Goal: Information Seeking & Learning: Learn about a topic

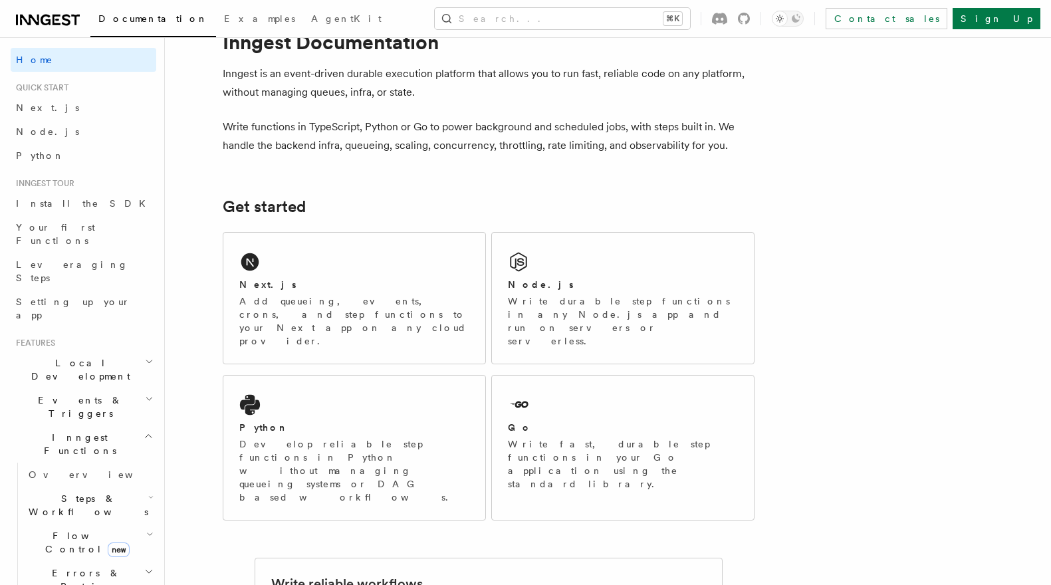
scroll to position [52, 0]
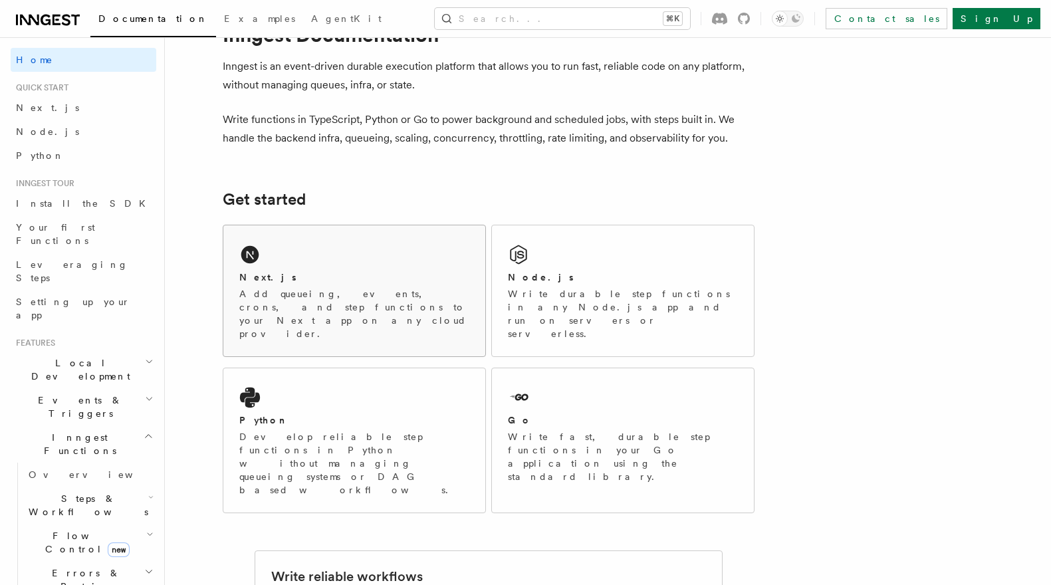
click at [349, 234] on div "Next.js Add queueing, events, crons, and step functions to your Next app on any…" at bounding box center [354, 290] width 262 height 131
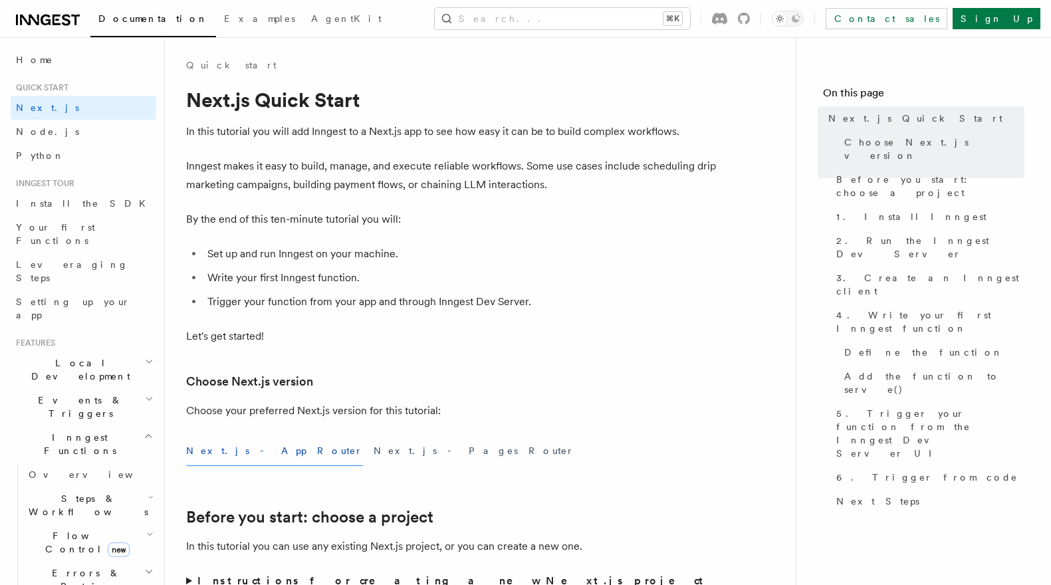
click at [417, 259] on li "Set up and run Inngest on your machine." at bounding box center [460, 254] width 514 height 19
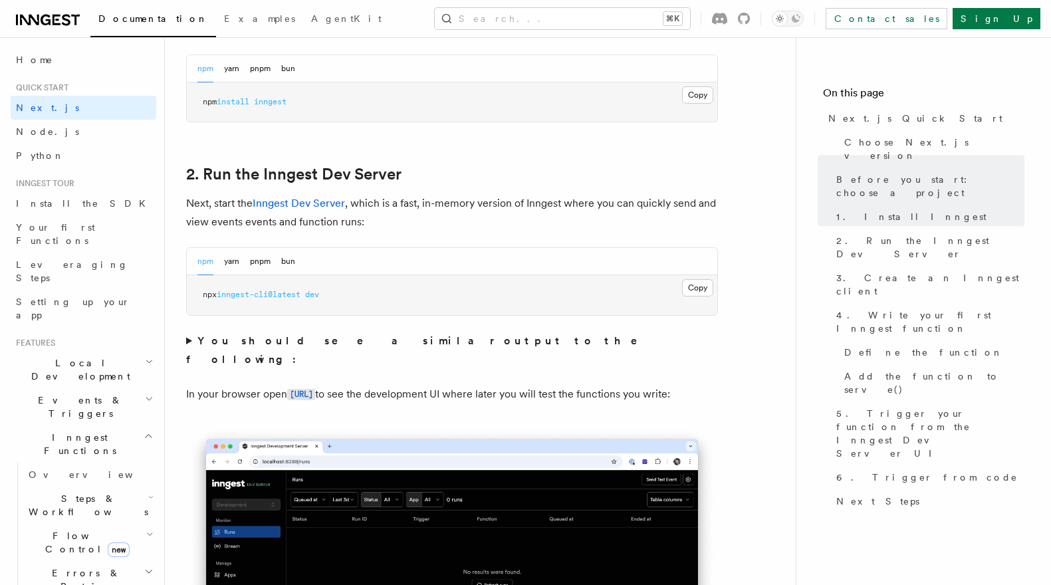
scroll to position [877, 0]
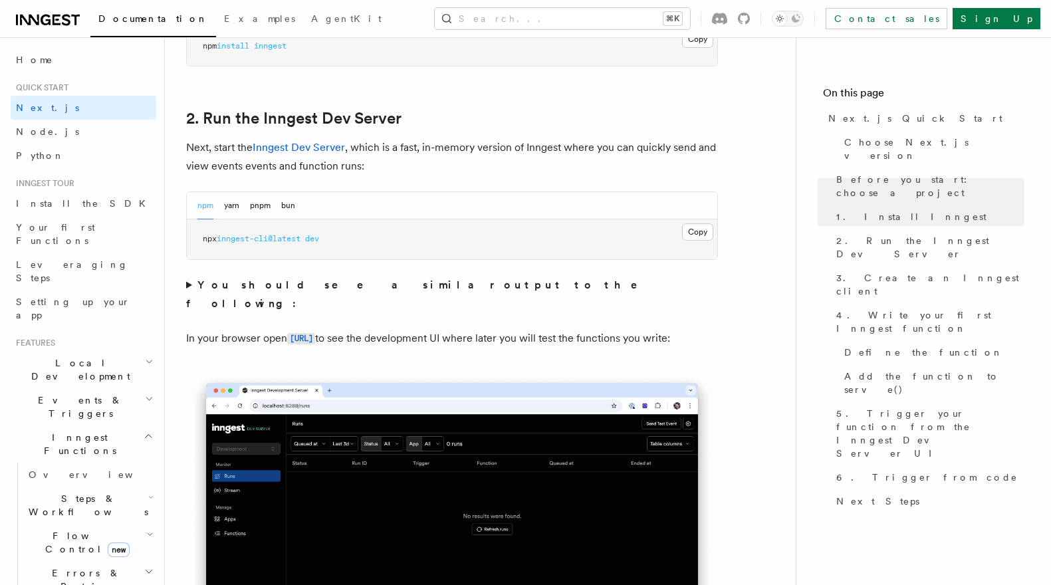
click at [679, 231] on pre "npx inngest-cli@latest dev" at bounding box center [452, 239] width 530 height 40
click at [693, 231] on button "Copy Copied" at bounding box center [697, 231] width 31 height 17
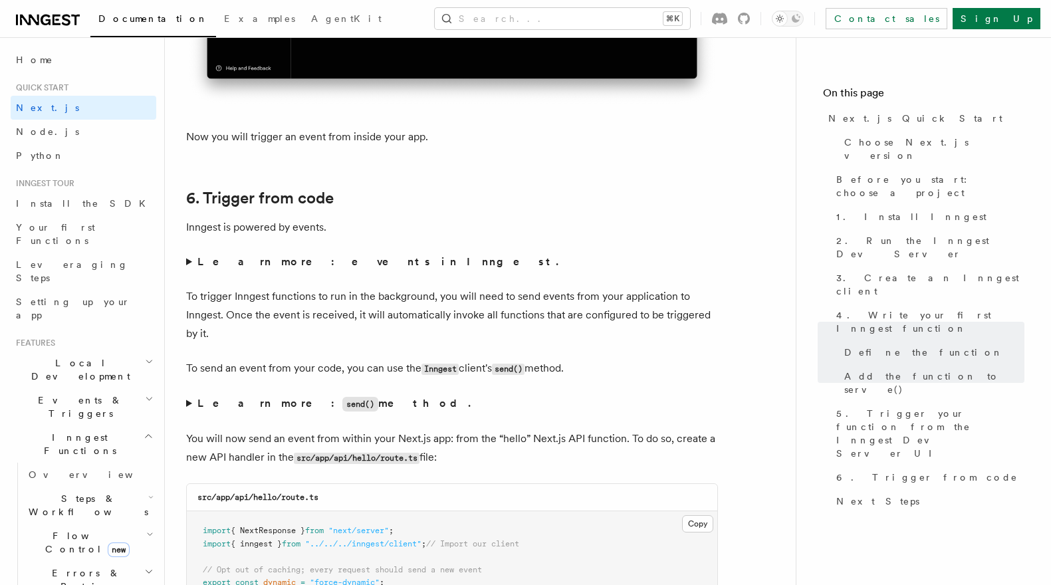
scroll to position [6592, 0]
click at [187, 264] on summary "Learn more: events in Inngest." at bounding box center [452, 261] width 532 height 19
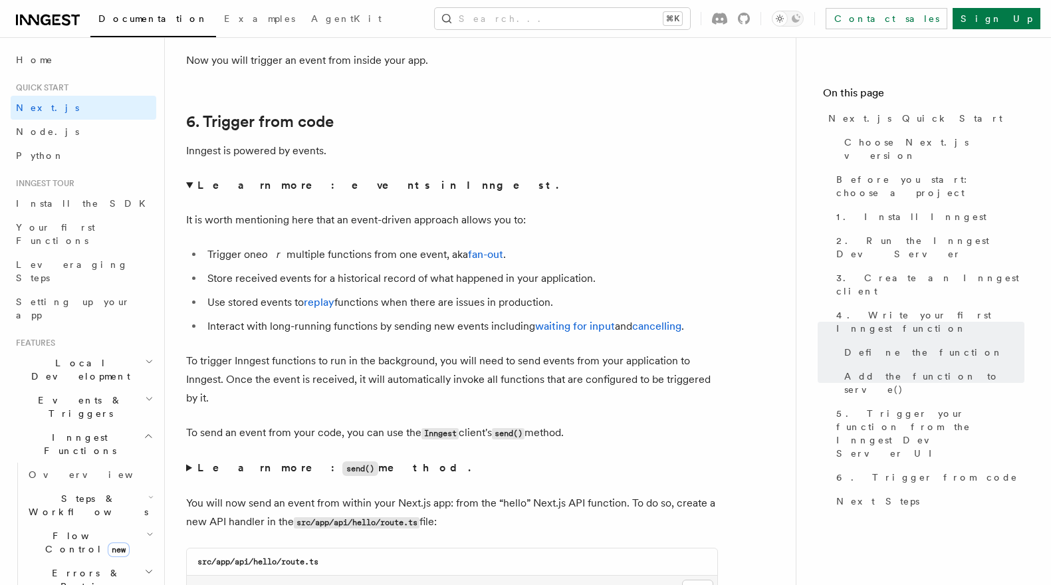
scroll to position [6670, 0]
click at [468, 259] on link "fan-out" at bounding box center [485, 252] width 35 height 13
click at [399, 183] on summary "Learn more: events in Inngest." at bounding box center [452, 183] width 532 height 19
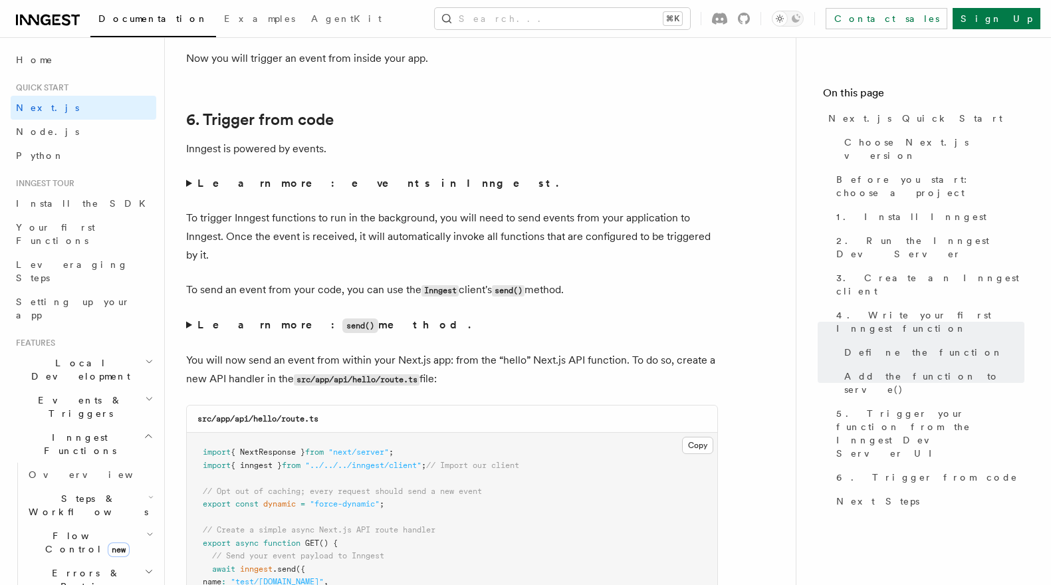
click at [272, 185] on strong "Learn more: events in Inngest." at bounding box center [379, 183] width 364 height 13
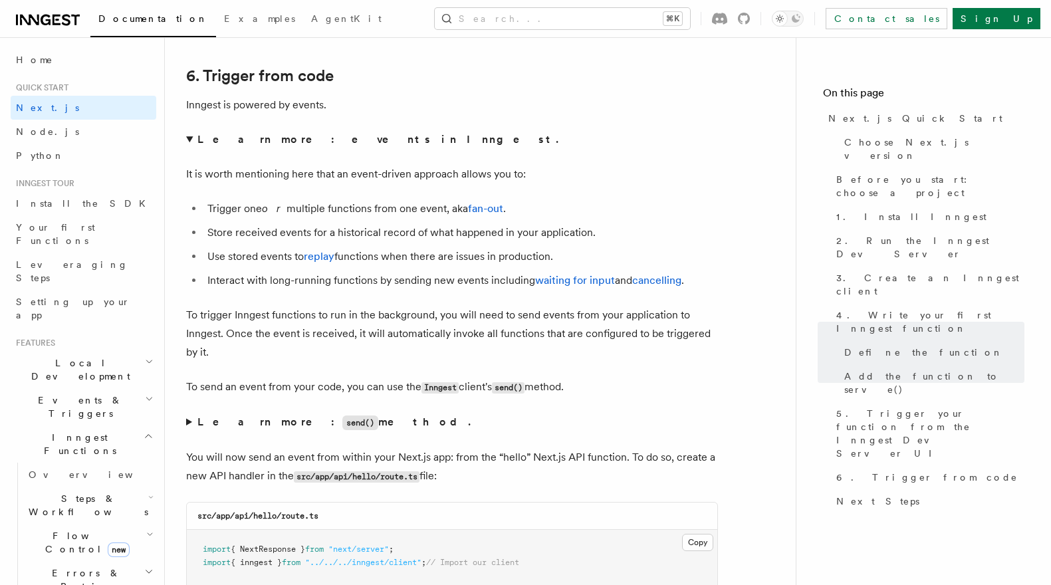
scroll to position [6716, 0]
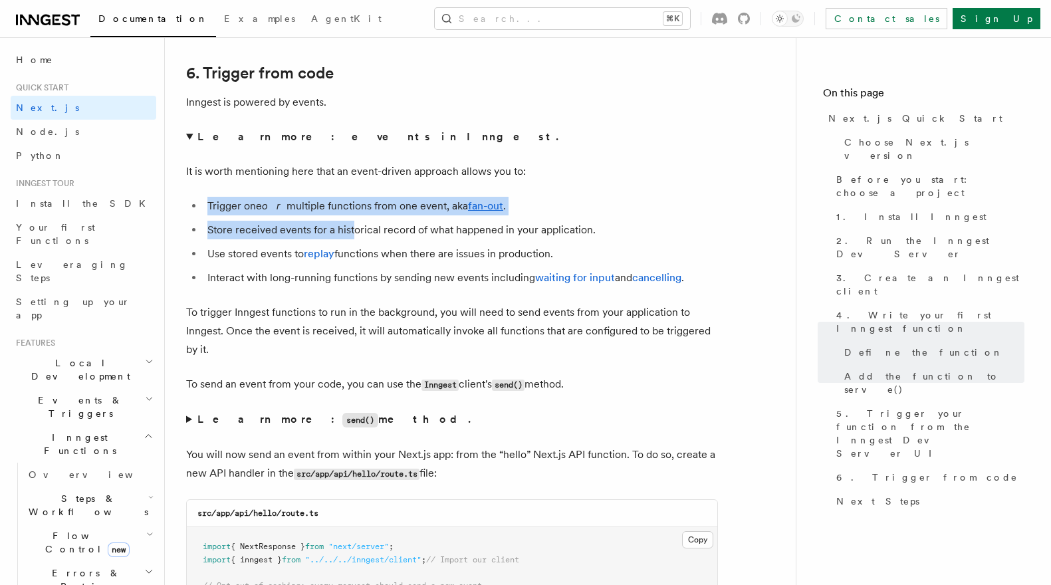
drag, startPoint x: 325, startPoint y: 191, endPoint x: 352, endPoint y: 226, distance: 43.6
click at [352, 226] on details "Learn more: events in Inngest. It is worth mentioning here that an event-driven…" at bounding box center [452, 207] width 532 height 159
click at [352, 226] on li "Store received events for a historical record of what happened in your applicat…" at bounding box center [460, 230] width 514 height 19
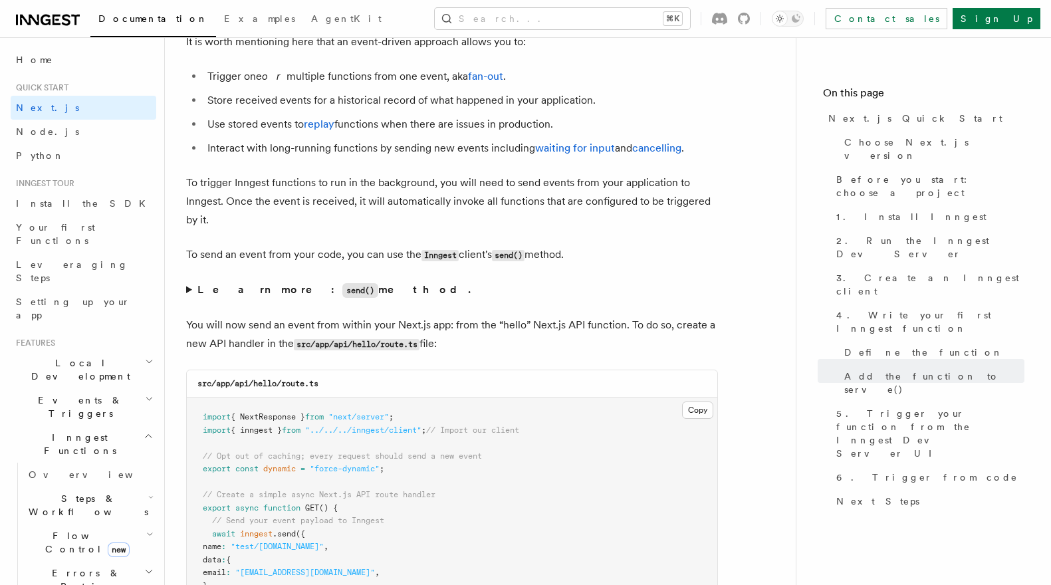
scroll to position [6877, 0]
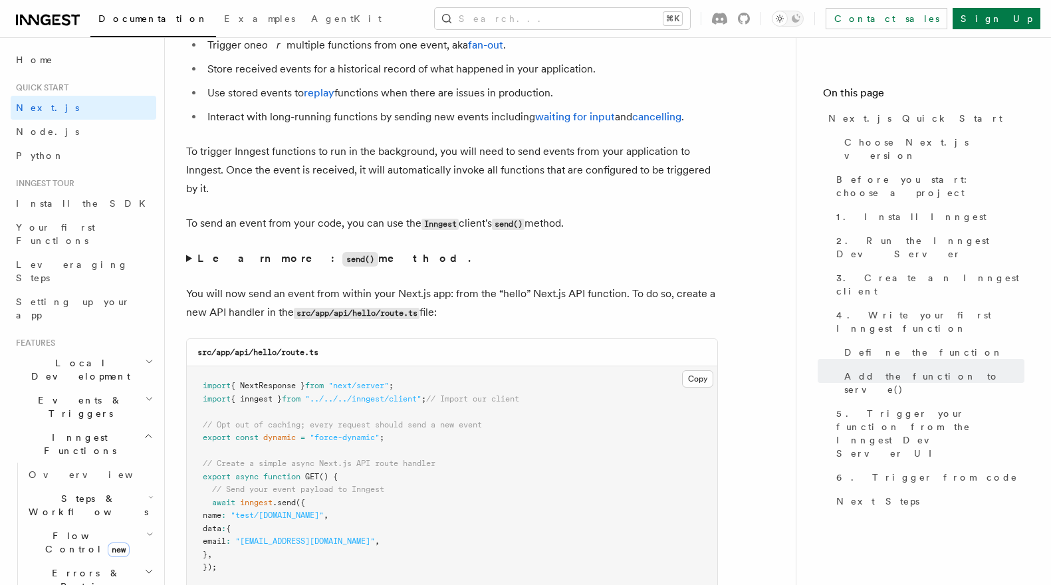
click at [318, 264] on strong "Learn more: send() method." at bounding box center [335, 258] width 276 height 13
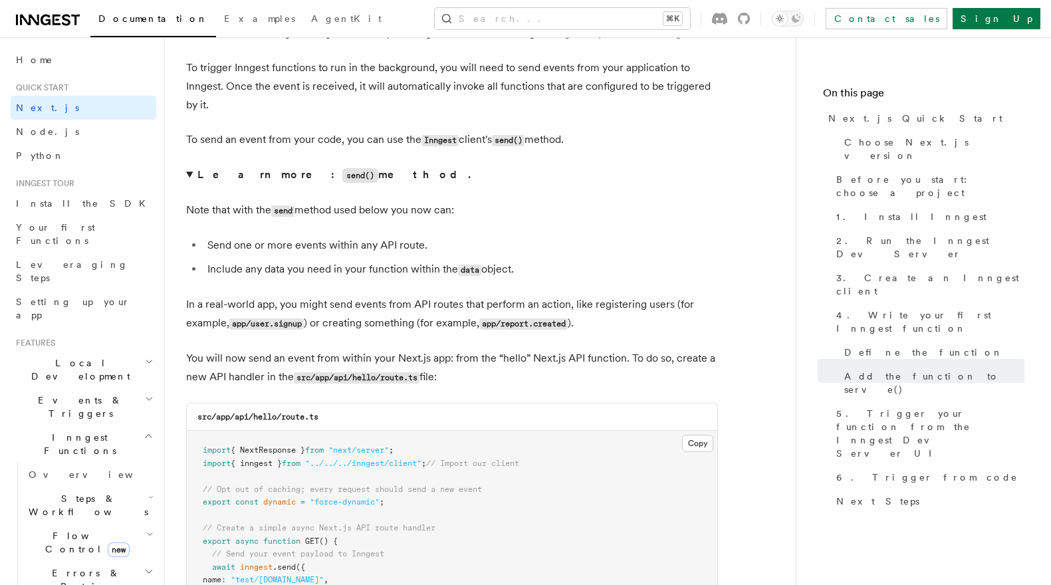
scroll to position [6962, 0]
click at [318, 179] on strong "Learn more: send() method." at bounding box center [335, 173] width 276 height 13
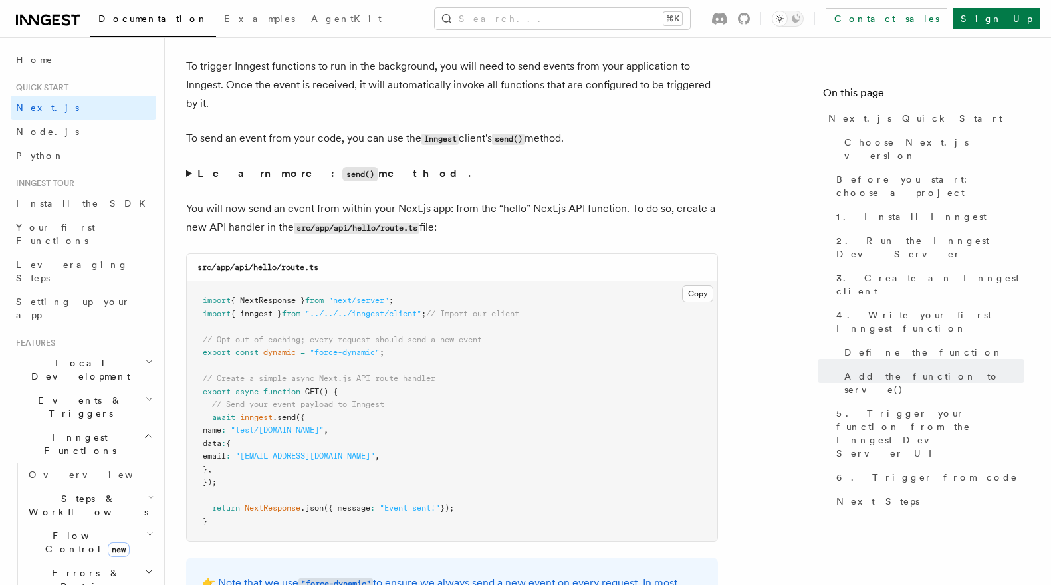
click at [318, 179] on strong "Learn more: send() method." at bounding box center [335, 173] width 276 height 13
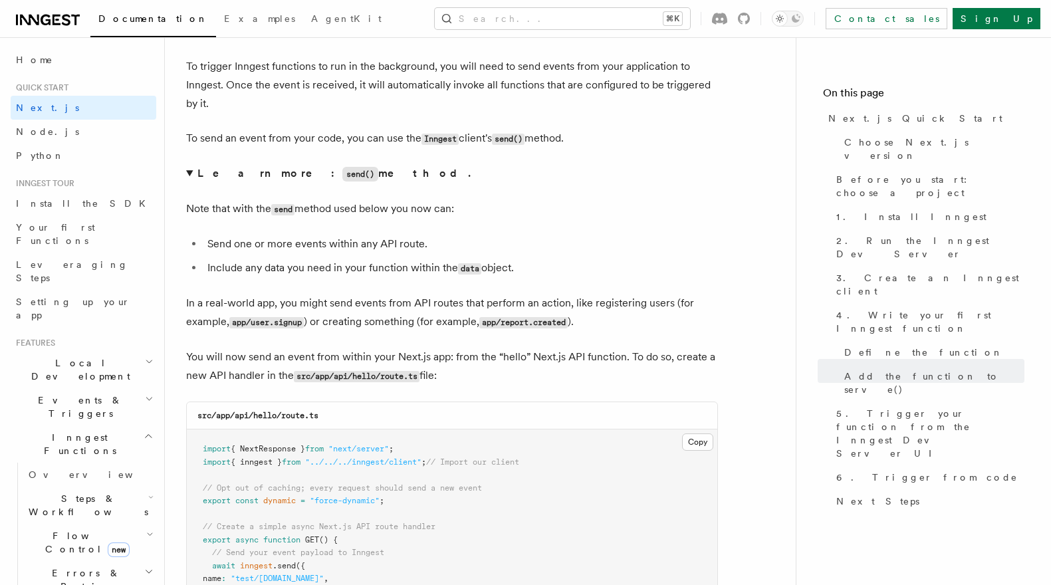
click at [308, 177] on strong "Learn more: send() method." at bounding box center [335, 173] width 276 height 13
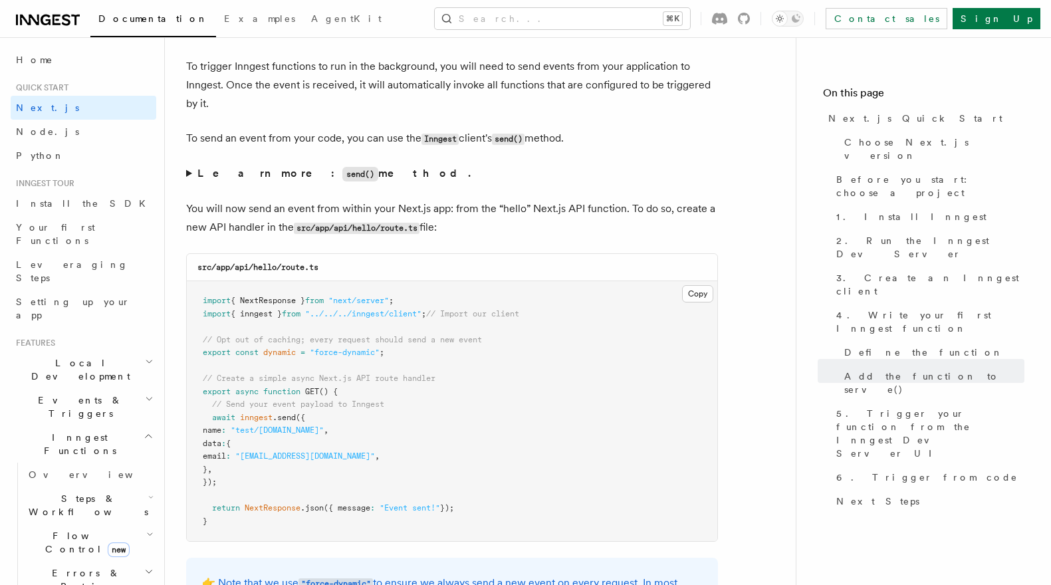
click at [308, 177] on strong "Learn more: send() method." at bounding box center [335, 173] width 276 height 13
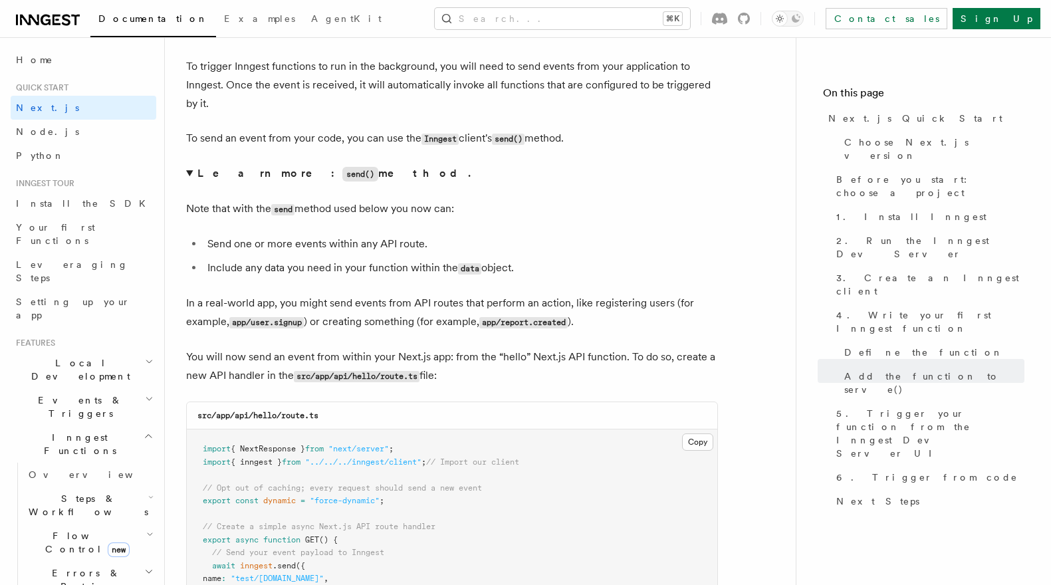
click at [308, 177] on strong "Learn more: send() method." at bounding box center [335, 173] width 276 height 13
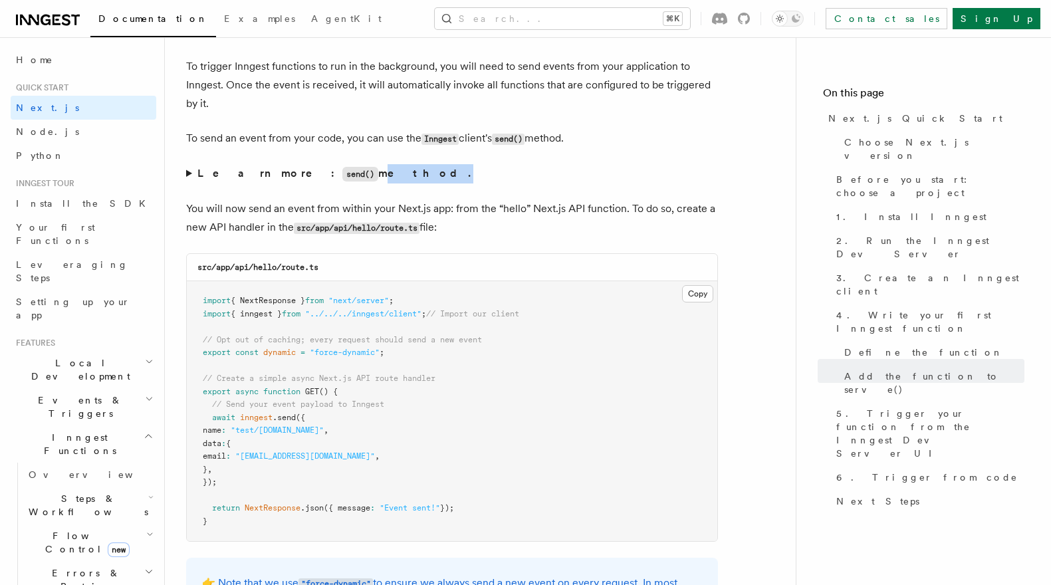
click at [308, 177] on strong "Learn more: send() method." at bounding box center [335, 173] width 276 height 13
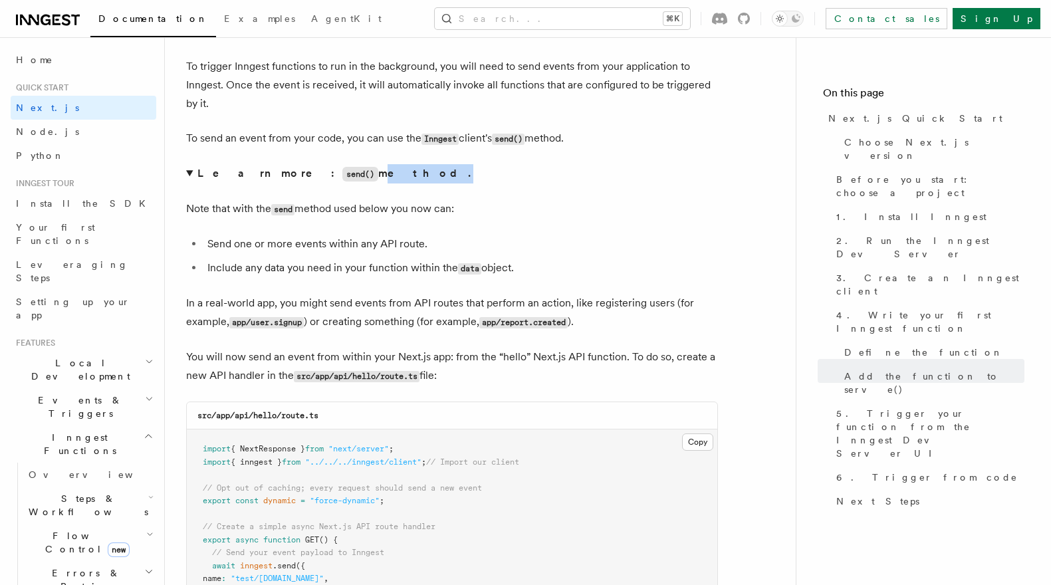
click at [326, 201] on details "Learn more: send() method. Note that with the send method used below you now ca…" at bounding box center [452, 247] width 532 height 167
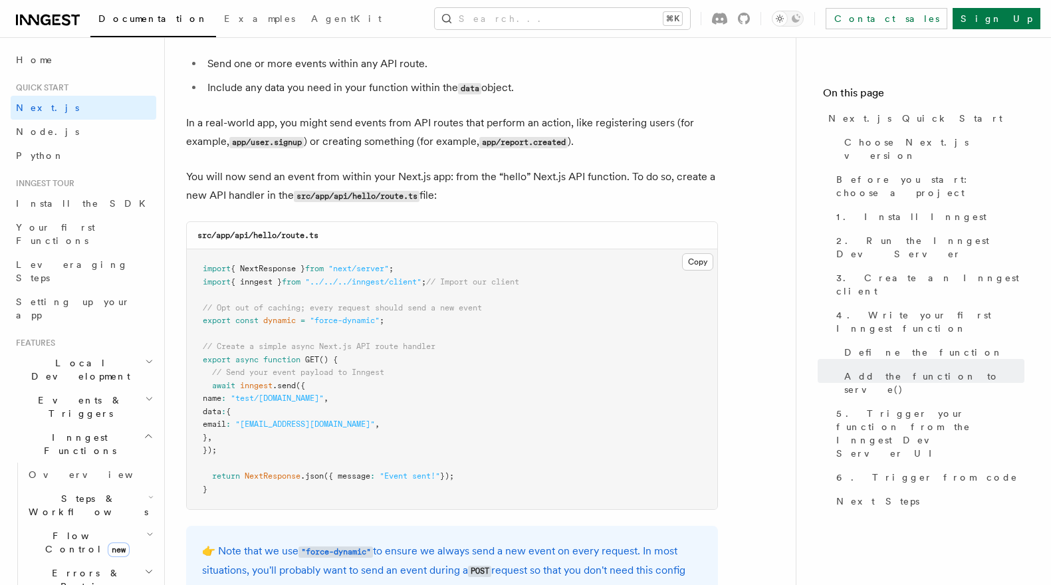
scroll to position [7147, 0]
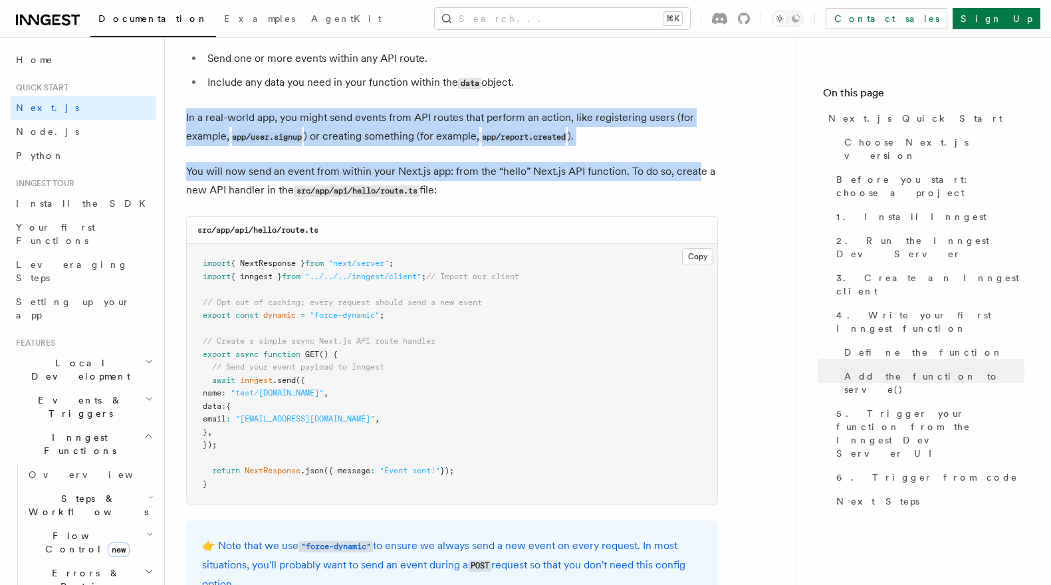
drag, startPoint x: 696, startPoint y: 170, endPoint x: 175, endPoint y: 123, distance: 522.5
drag, startPoint x: 181, startPoint y: 117, endPoint x: 513, endPoint y: 199, distance: 341.5
click at [513, 199] on p "You will now send an event from within your Next.js app: from the “hello” Next.…" at bounding box center [452, 181] width 532 height 38
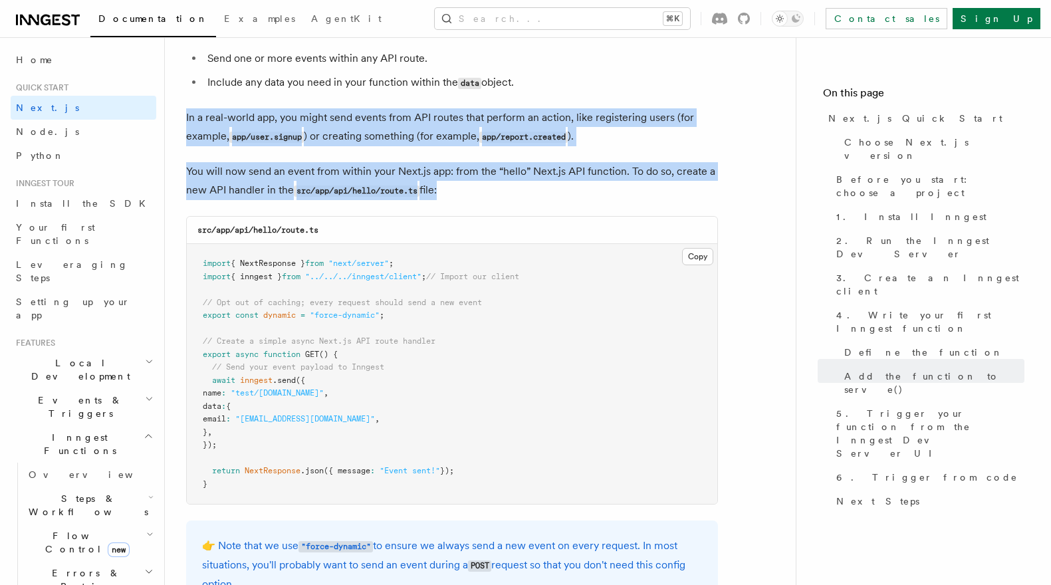
drag, startPoint x: 512, startPoint y: 199, endPoint x: 184, endPoint y: 124, distance: 336.6
click at [276, 124] on p "In a real-world app, you might send events from API routes that perform an acti…" at bounding box center [452, 127] width 532 height 38
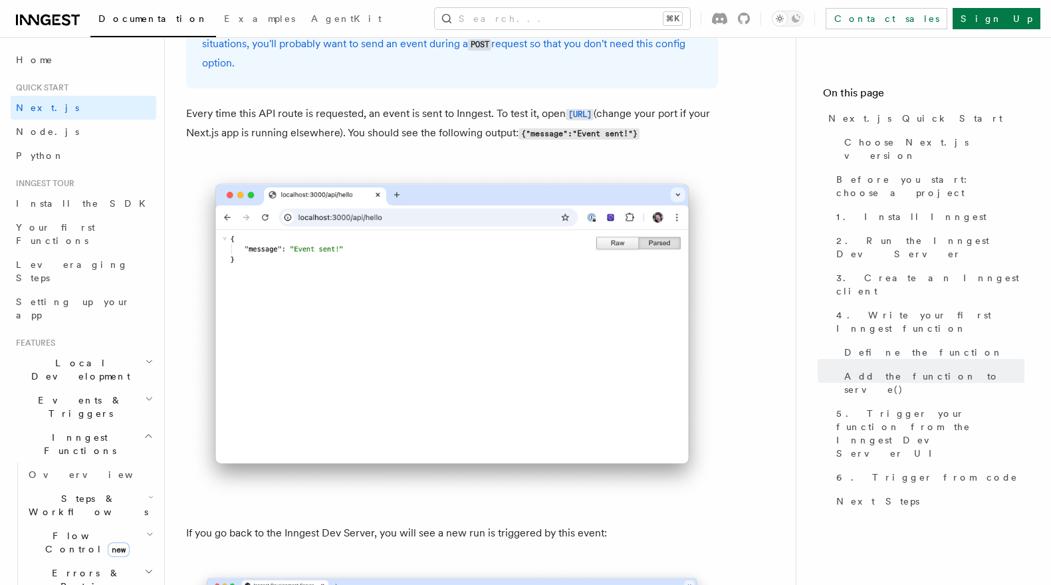
scroll to position [7671, 0]
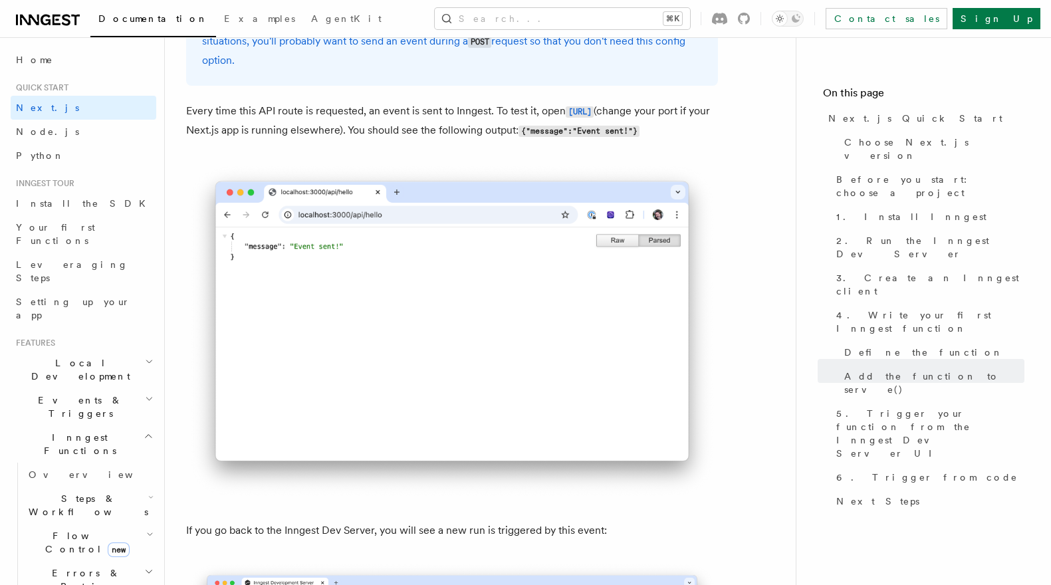
drag, startPoint x: 175, startPoint y: 116, endPoint x: 412, endPoint y: 168, distance: 242.8
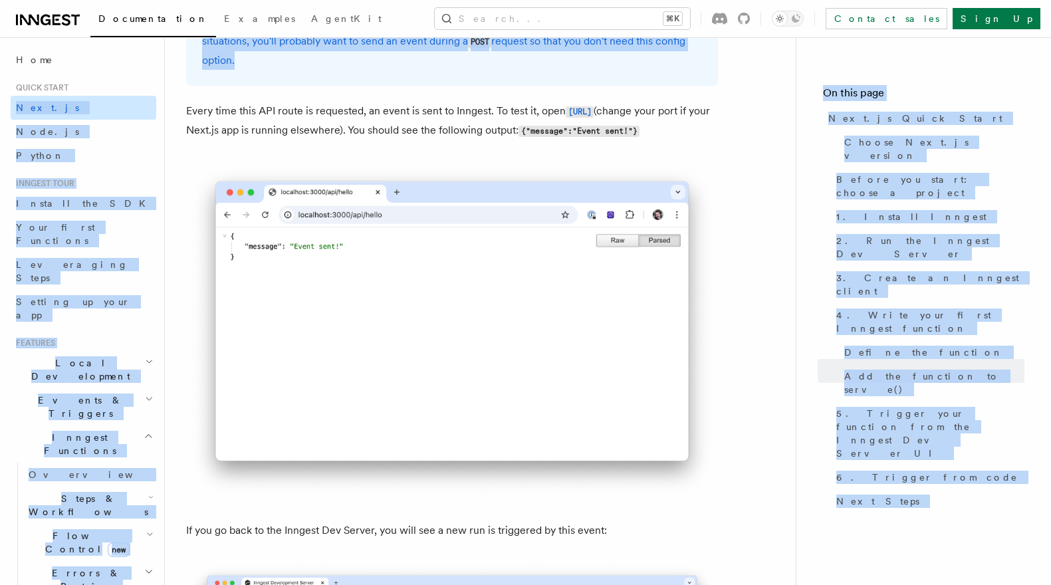
drag, startPoint x: 412, startPoint y: 168, endPoint x: 119, endPoint y: 97, distance: 301.6
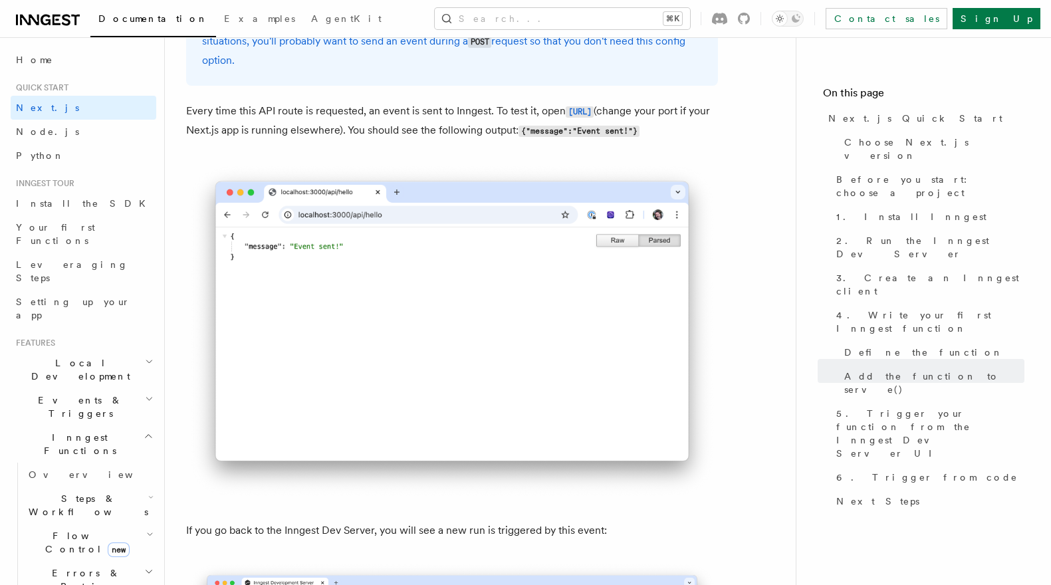
drag, startPoint x: 169, startPoint y: 102, endPoint x: 405, endPoint y: 158, distance: 242.6
click at [405, 140] on p "Every time this API route is requested, an event is sent to Inngest. To test it…" at bounding box center [452, 121] width 532 height 39
drag, startPoint x: 442, startPoint y: 173, endPoint x: 190, endPoint y: 109, distance: 260.0
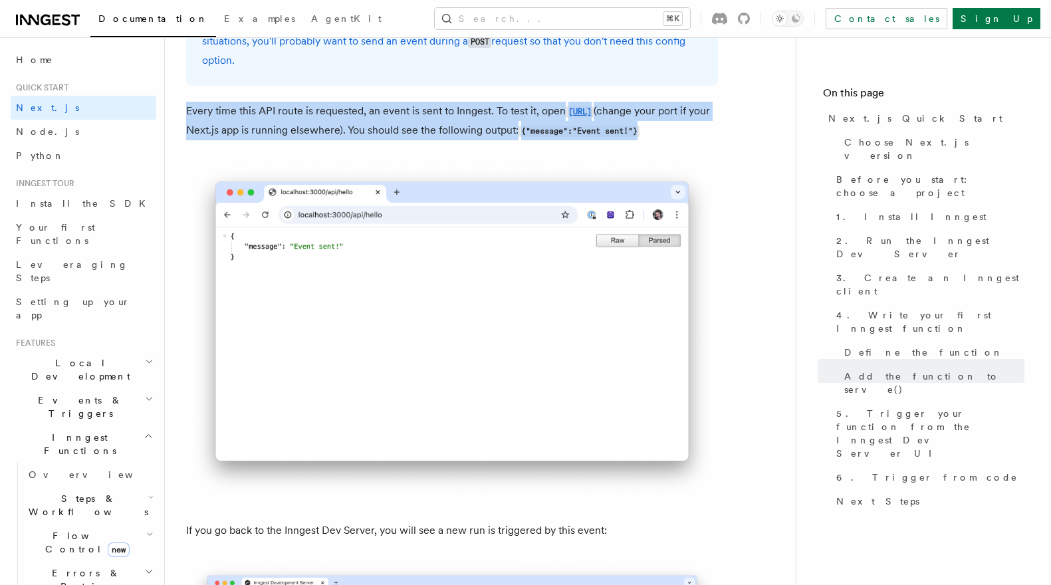
drag, startPoint x: 184, startPoint y: 105, endPoint x: 408, endPoint y: 163, distance: 231.3
click at [408, 140] on p "Every time this API route is requested, an event is sent to Inngest. To test it…" at bounding box center [452, 121] width 532 height 39
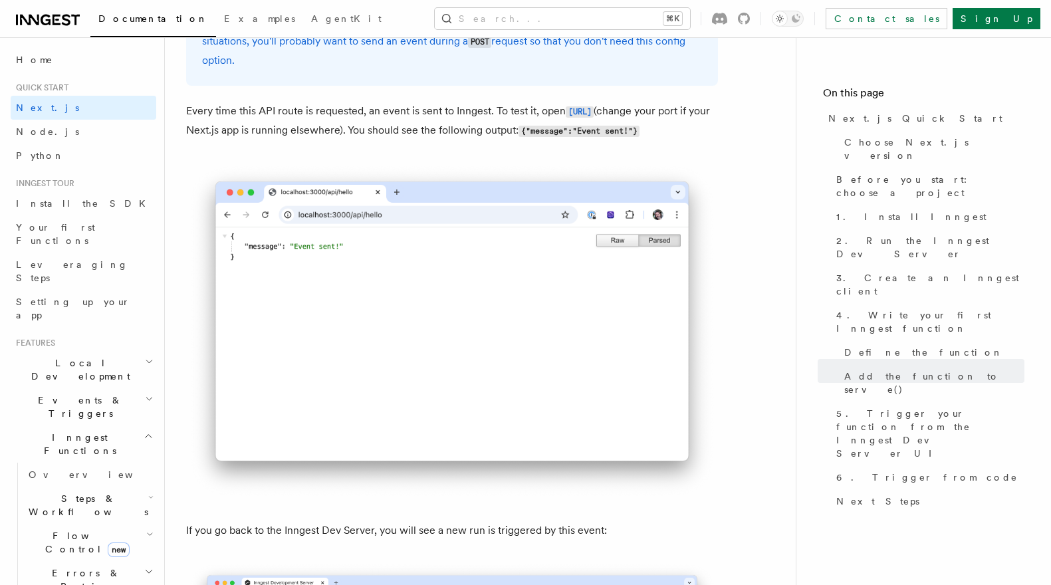
drag, startPoint x: 408, startPoint y: 163, endPoint x: 185, endPoint y: 96, distance: 232.3
drag, startPoint x: 185, startPoint y: 96, endPoint x: 371, endPoint y: 233, distance: 230.1
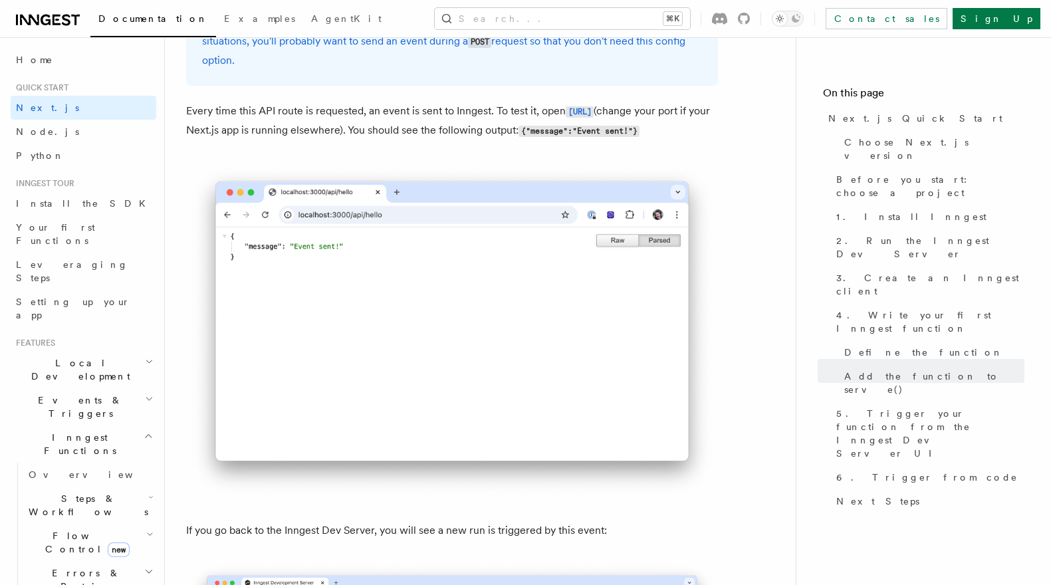
click at [406, 140] on p "Every time this API route is requested, an event is sent to Inngest. To test it…" at bounding box center [452, 121] width 532 height 39
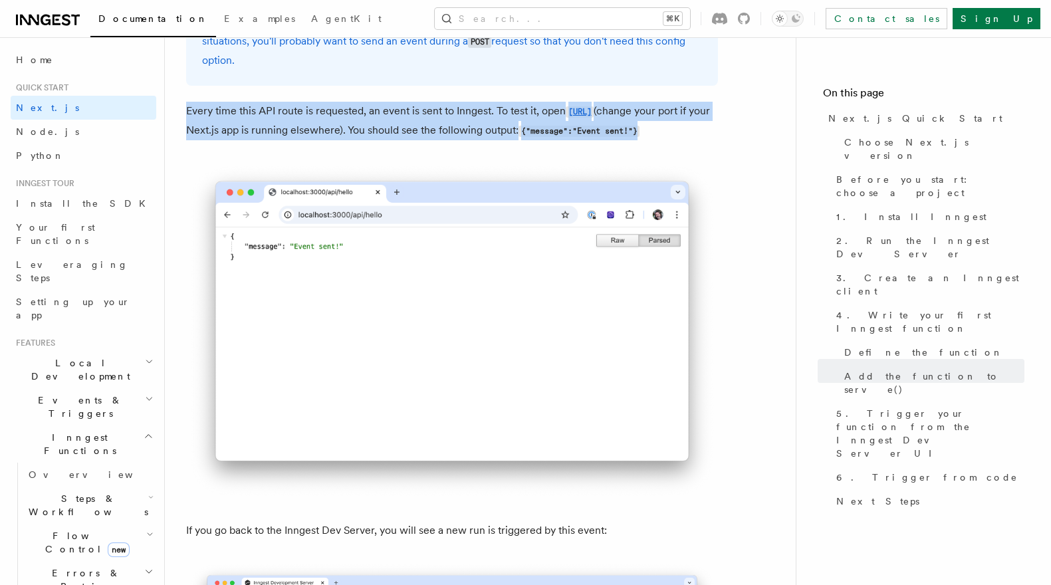
drag, startPoint x: 406, startPoint y: 164, endPoint x: 183, endPoint y: 112, distance: 229.4
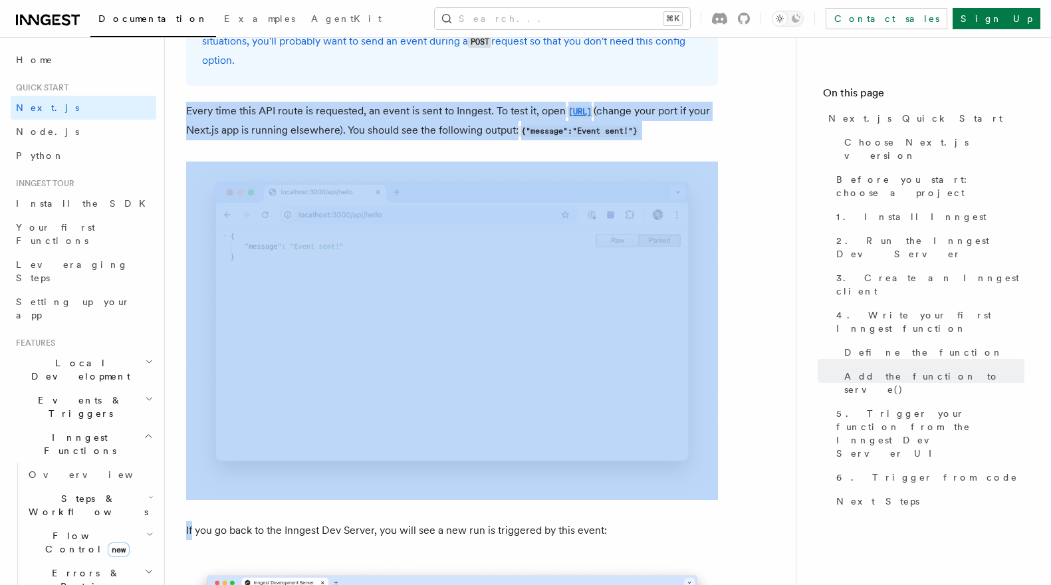
drag, startPoint x: 181, startPoint y: 106, endPoint x: 397, endPoint y: 174, distance: 226.6
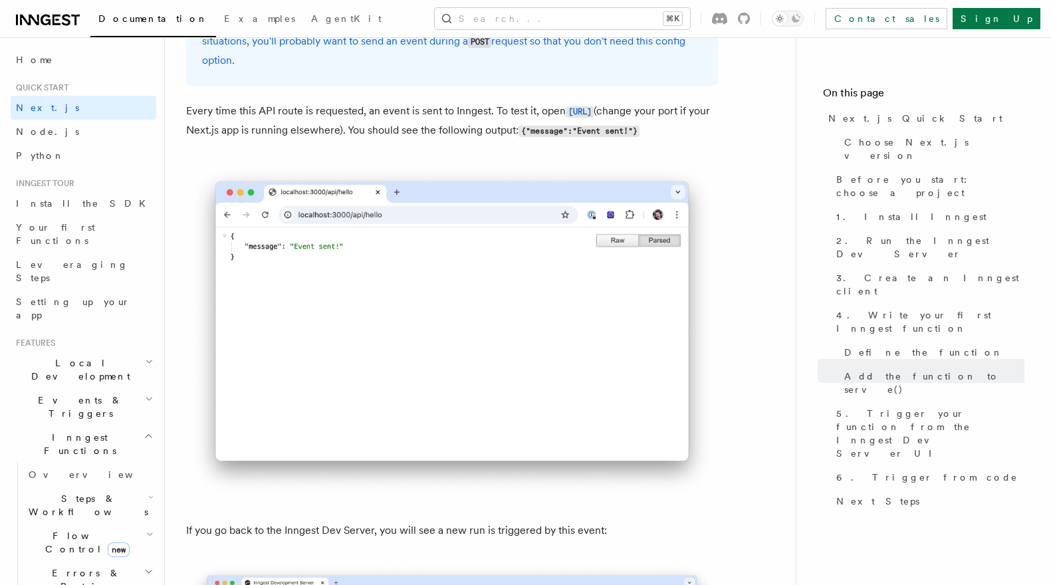
drag, startPoint x: 398, startPoint y: 169, endPoint x: 209, endPoint y: 102, distance: 200.7
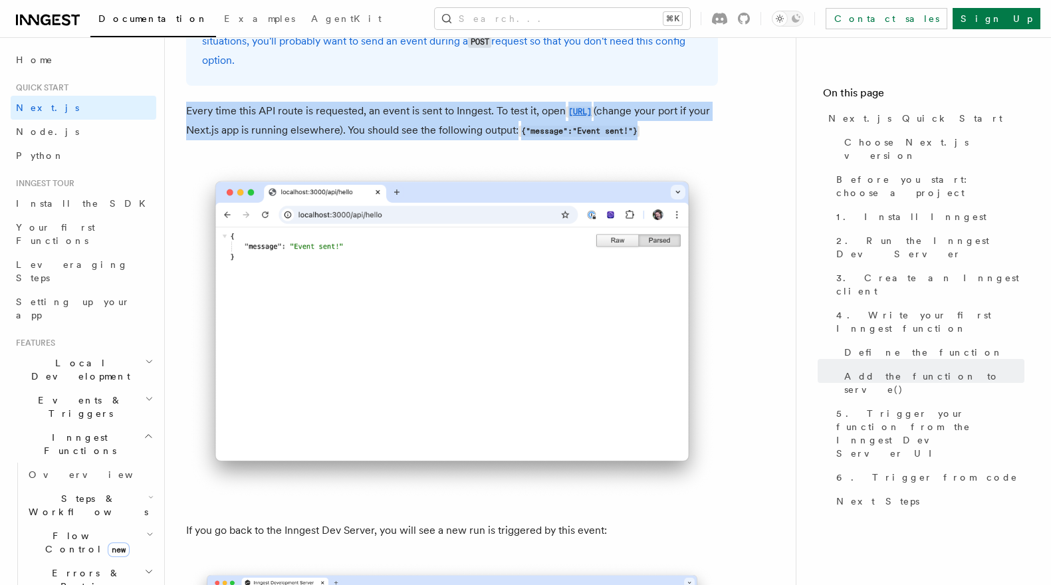
drag, startPoint x: 182, startPoint y: 102, endPoint x: 408, endPoint y: 156, distance: 232.3
click at [408, 140] on p "Every time this API route is requested, an event is sent to Inngest. To test it…" at bounding box center [452, 121] width 532 height 39
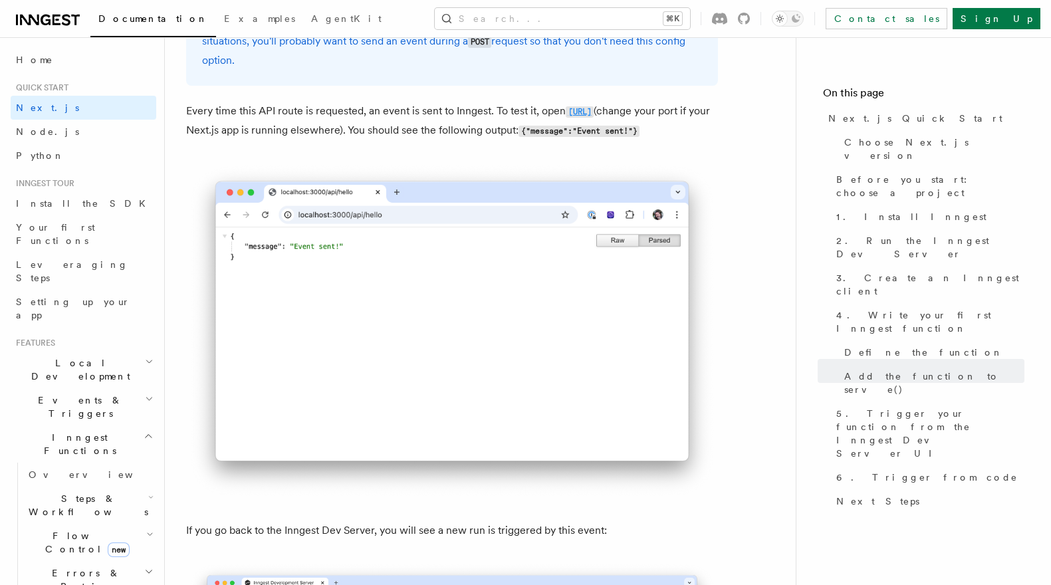
click at [566, 117] on link "http://localhost:3000/api/hello" at bounding box center [580, 110] width 28 height 13
click at [476, 57] on p "👉 Note that we use "force-dynamic" to ensure we always send a new event on ever…" at bounding box center [452, 41] width 500 height 57
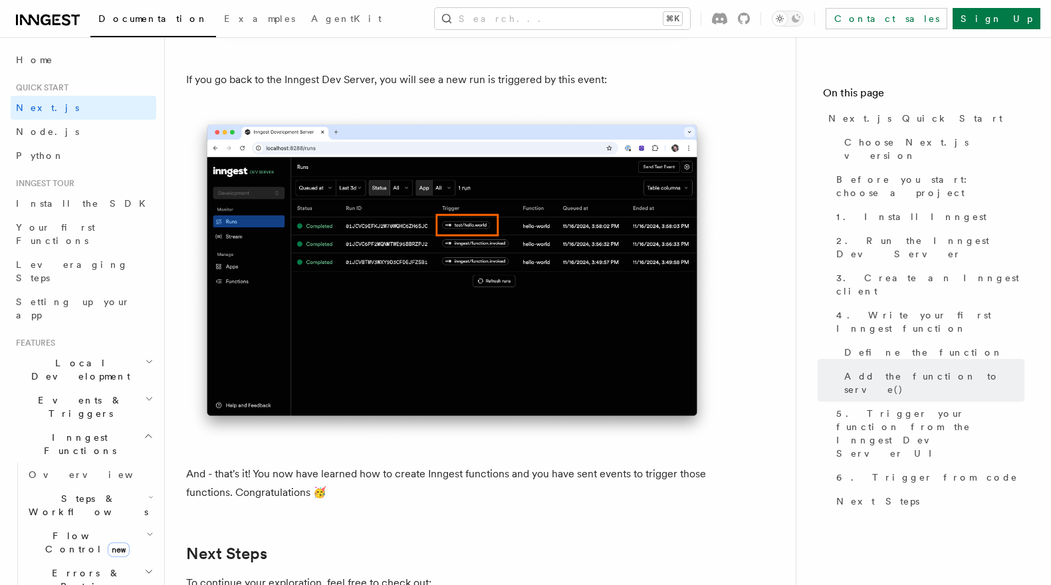
scroll to position [8124, 0]
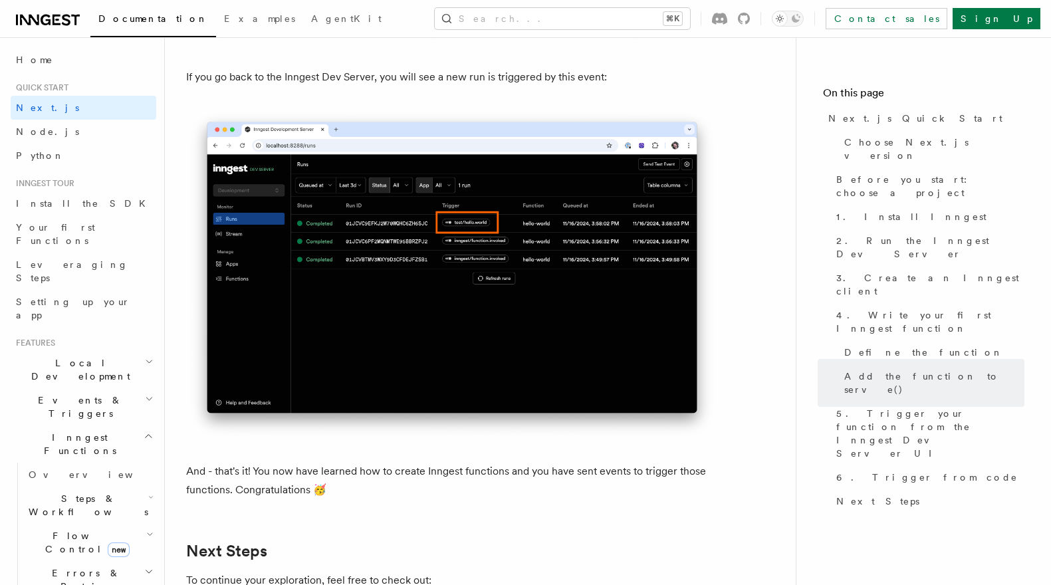
click at [492, 86] on p "If you go back to the Inngest Dev Server, you will see a new run is triggered b…" at bounding box center [452, 77] width 532 height 19
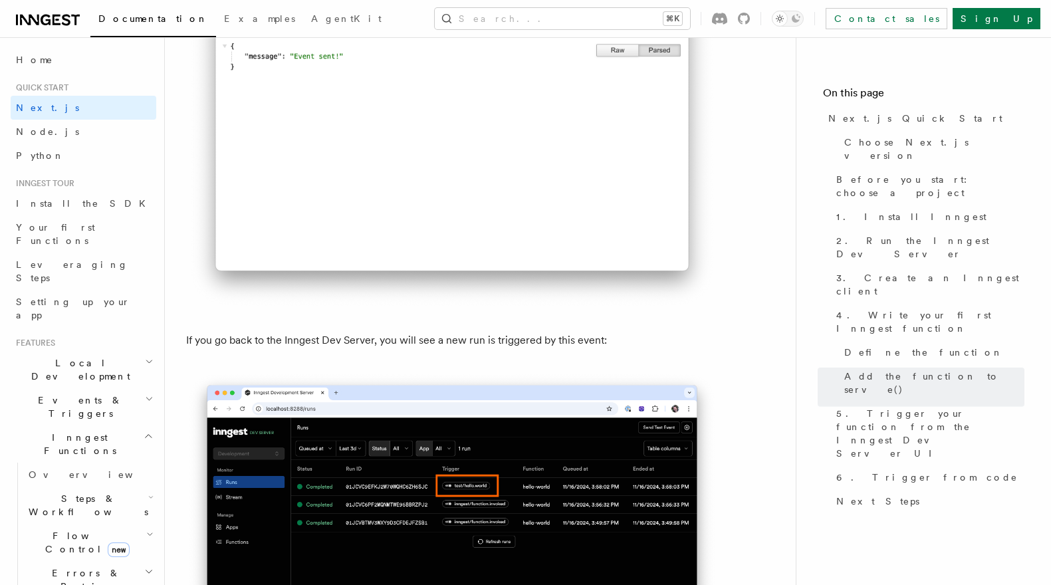
scroll to position [7792, 0]
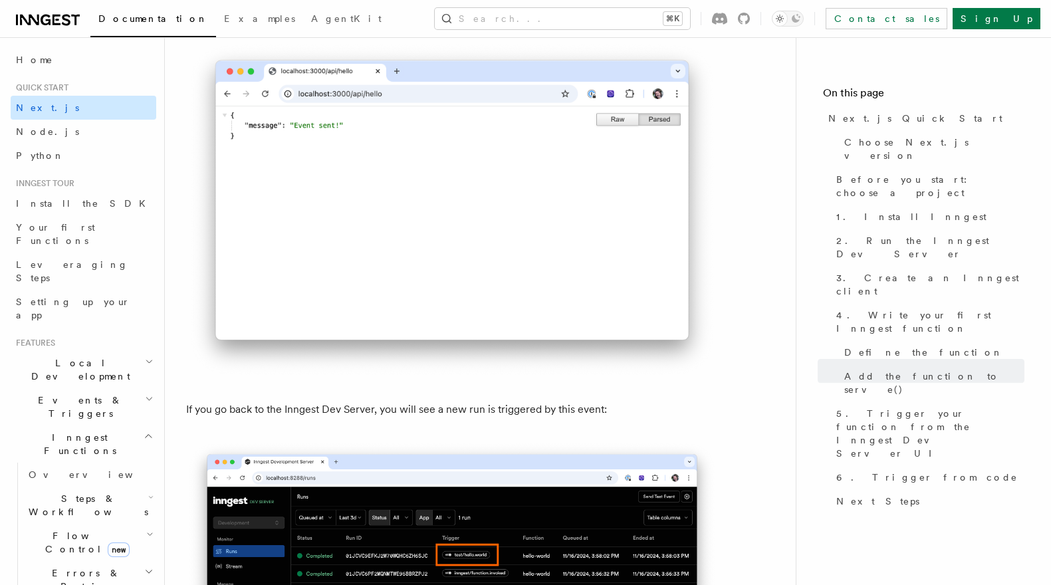
click at [66, 119] on link "Next.js" at bounding box center [84, 108] width 146 height 24
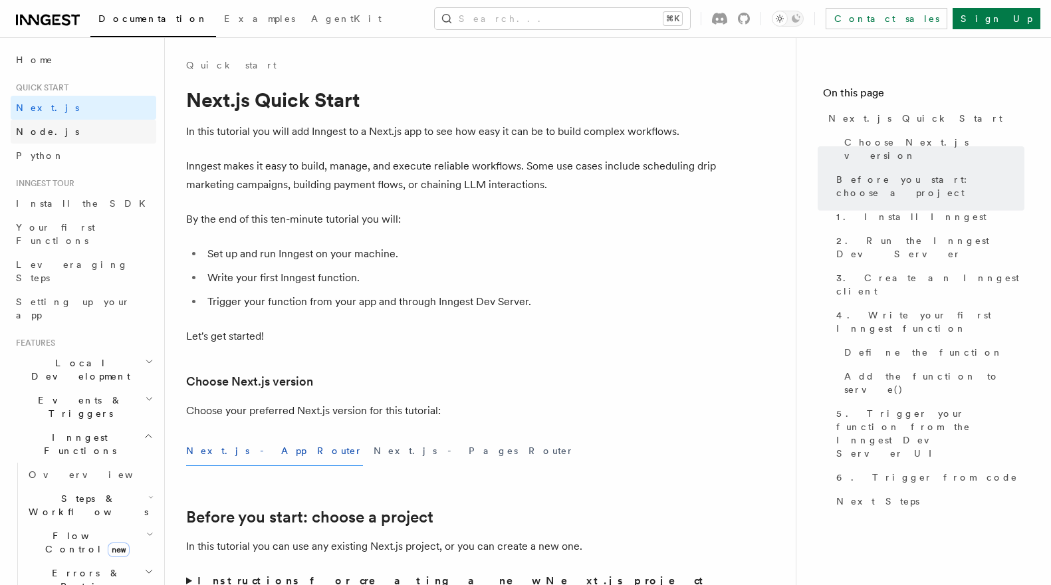
click at [68, 132] on link "Node.js" at bounding box center [84, 132] width 146 height 24
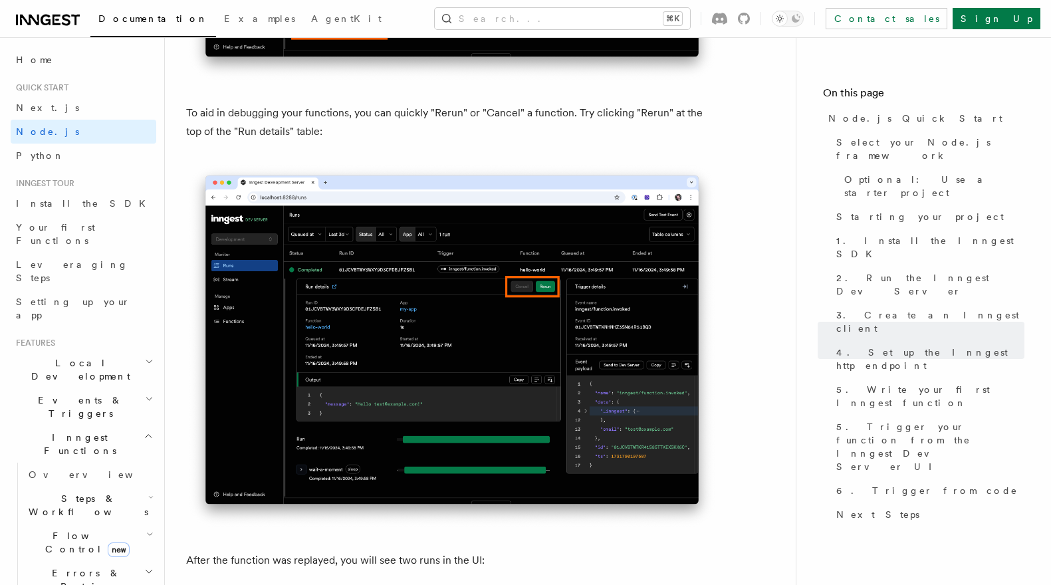
scroll to position [5841, 0]
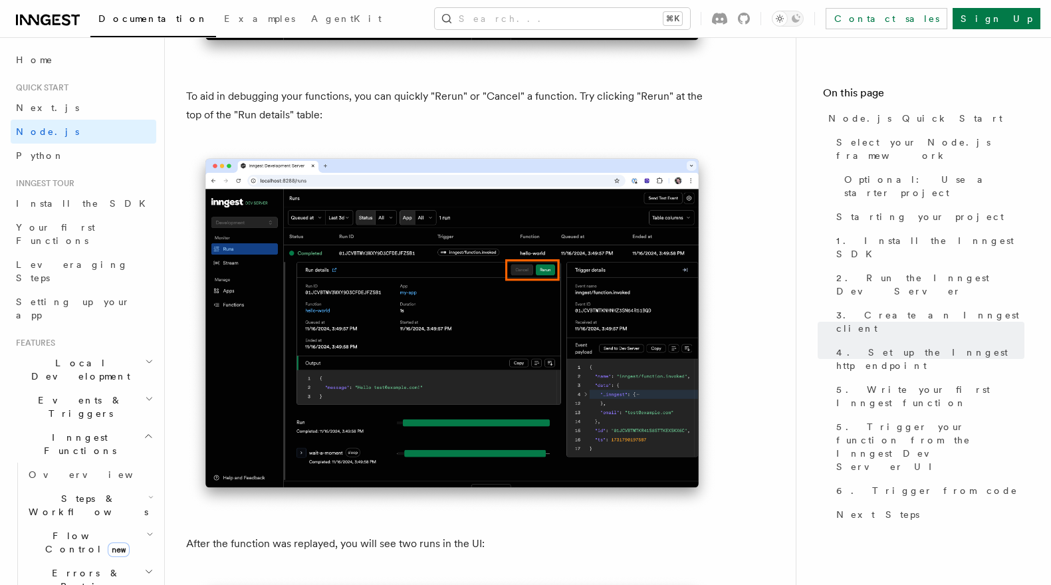
click at [100, 351] on h2 "Local Development" at bounding box center [84, 369] width 146 height 37
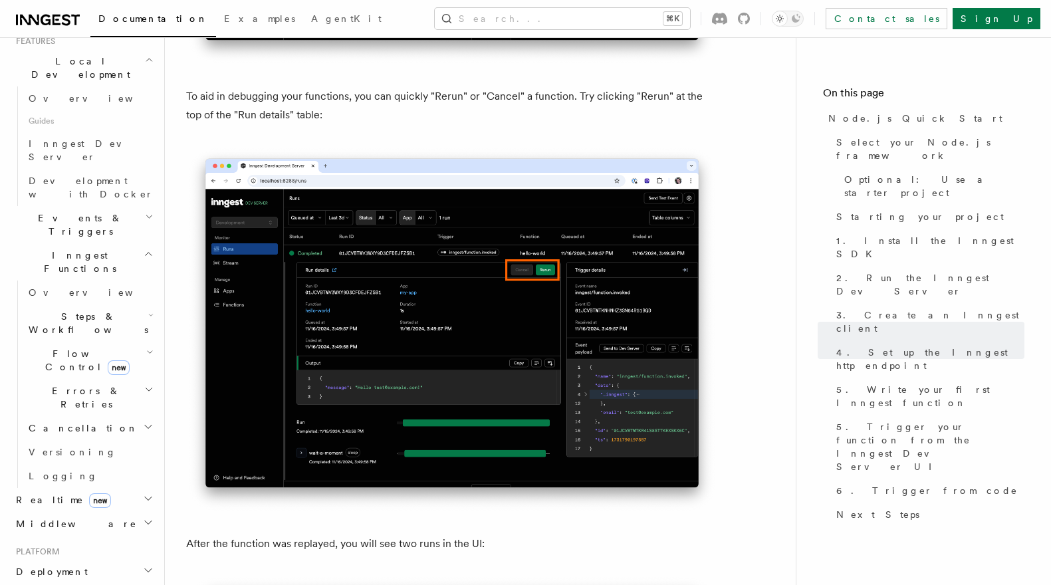
scroll to position [572, 0]
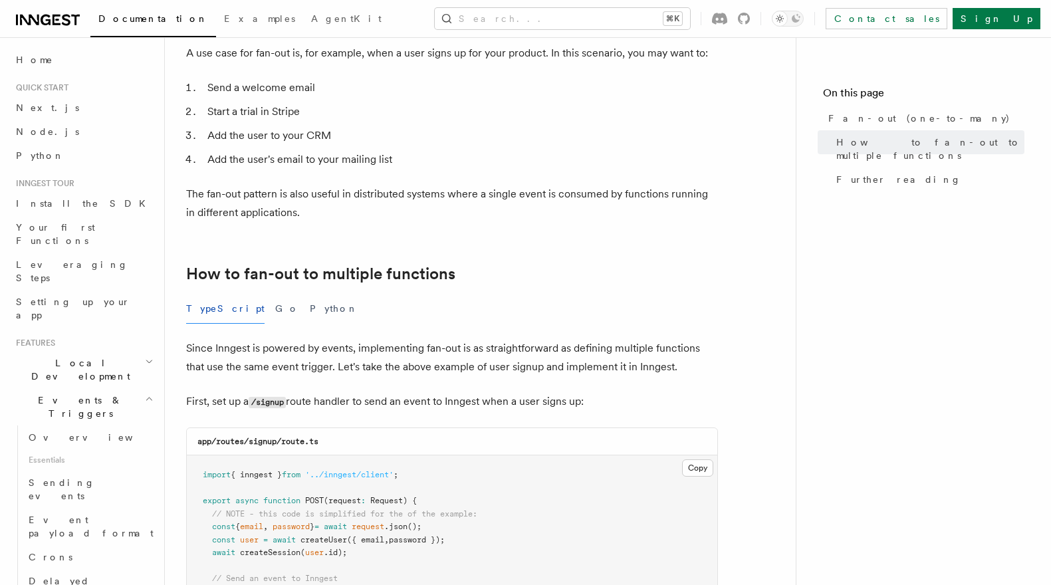
scroll to position [407, 0]
